Goal: Check status: Check status

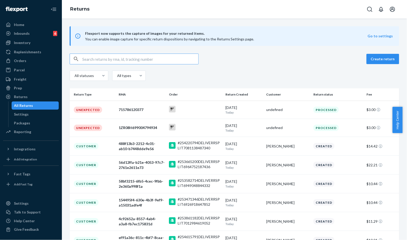
click at [124, 60] on input "text" at bounding box center [140, 59] width 116 height 10
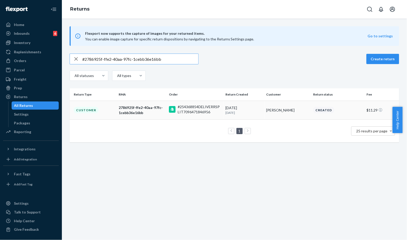
type input "#2786925f-ffe2-40aa-97fc-1cebb36e16bb"
click at [204, 112] on div "#254368854DELIVERRSPLIT7096471846956" at bounding box center [200, 109] width 44 height 10
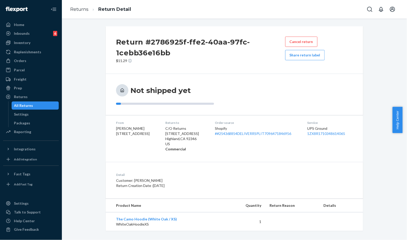
click at [85, 151] on div "Return #2786925f-ffe2-40aa-97fc-1cebb36e16bb $11.29 Cancel return Share return …" at bounding box center [234, 128] width 337 height 205
click at [79, 8] on link "Returns" at bounding box center [79, 9] width 18 height 6
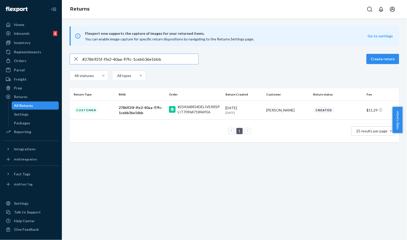
click at [259, 68] on div "#2786925f-ffe2-40aa-97fc-1cebb36e16bb Create return All statuses All types" at bounding box center [234, 68] width 329 height 29
click at [212, 112] on div "#254368854DELIVERRSPLIT7096471846956" at bounding box center [200, 109] width 44 height 10
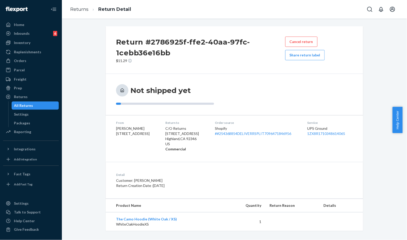
click at [290, 100] on div "Not shipped yet" at bounding box center [234, 94] width 237 height 21
click at [28, 60] on div "Orders" at bounding box center [31, 60] width 55 height 7
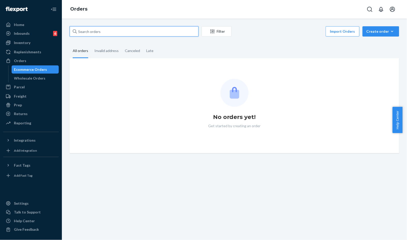
click at [111, 35] on input "text" at bounding box center [134, 31] width 129 height 10
paste input "#254717229"
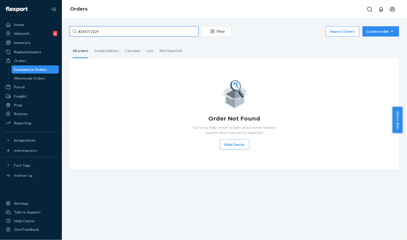
type input "#254717229"
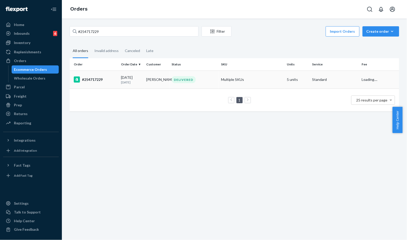
click at [133, 86] on td "[DATE] [DATE]" at bounding box center [131, 80] width 25 height 18
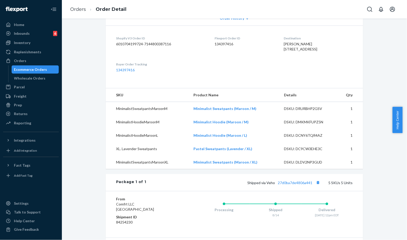
scroll to position [172, 0]
